Goal: Task Accomplishment & Management: Manage account settings

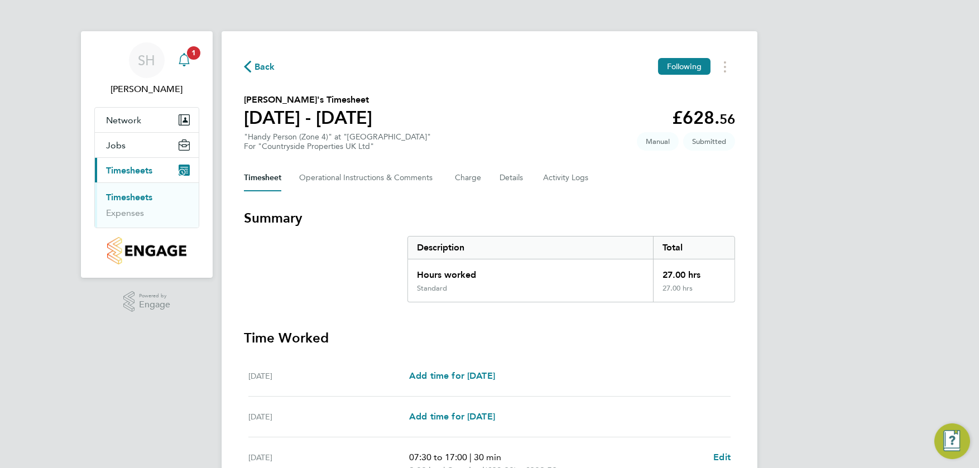
click at [187, 62] on icon "Main navigation" at bounding box center [183, 59] width 13 height 13
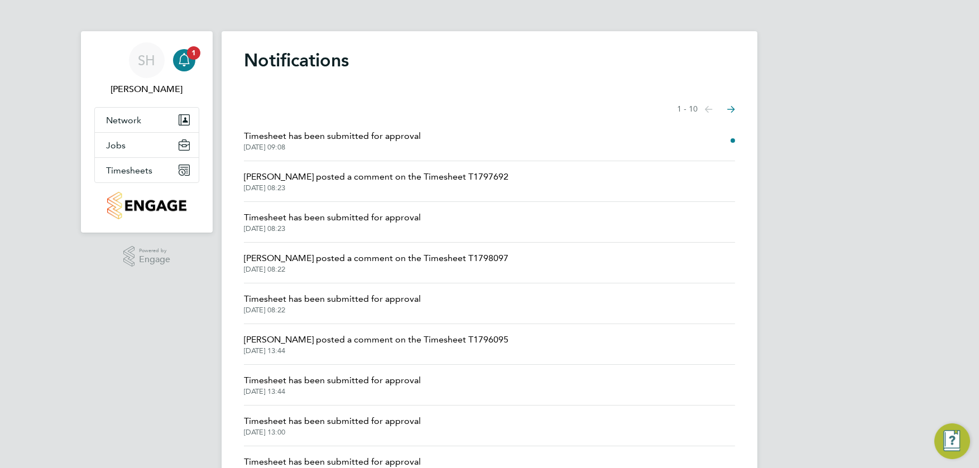
click at [295, 137] on span "Timesheet has been submitted for approval" at bounding box center [332, 135] width 177 height 13
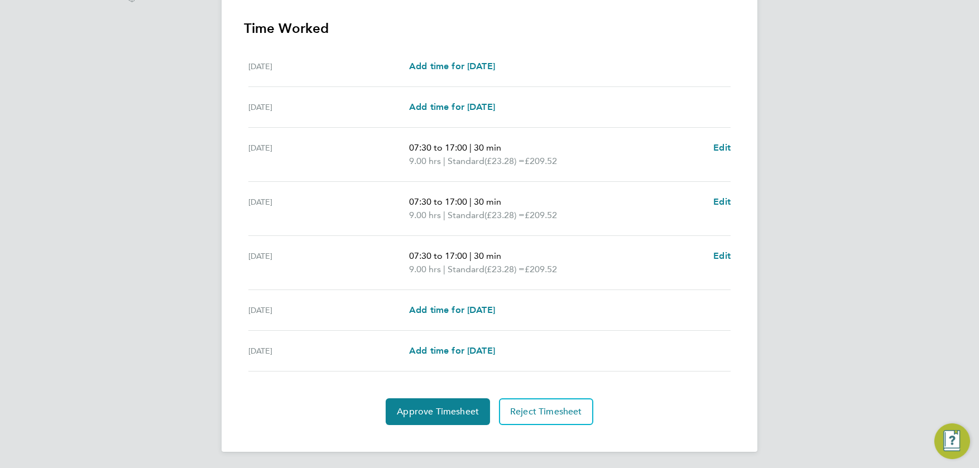
scroll to position [311, 0]
click at [429, 407] on span "Approve Timesheet" at bounding box center [438, 410] width 82 height 11
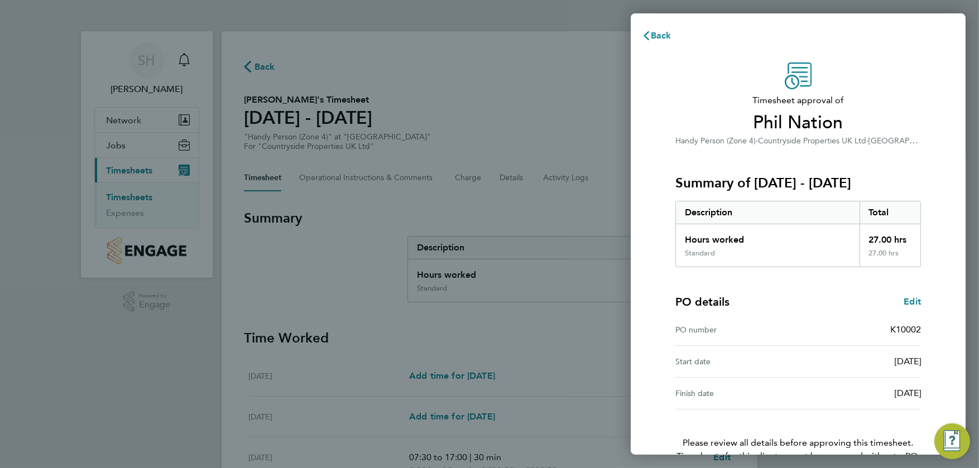
scroll to position [65, 0]
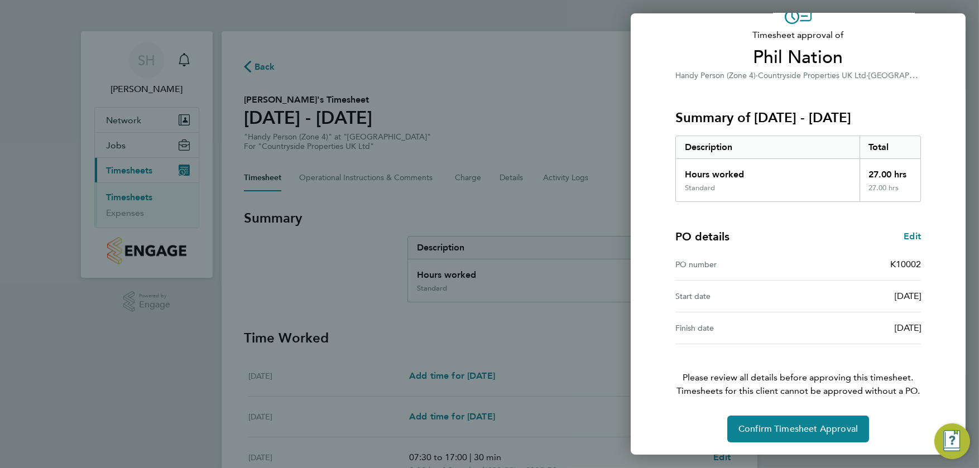
click at [786, 414] on div "Timesheet approval of Phil Nation Handy Person (Zone 4) · Countryside Propertie…" at bounding box center [798, 219] width 272 height 445
click at [781, 430] on span "Confirm Timesheet Approval" at bounding box center [797, 429] width 119 height 11
